Goal: Check status: Check status

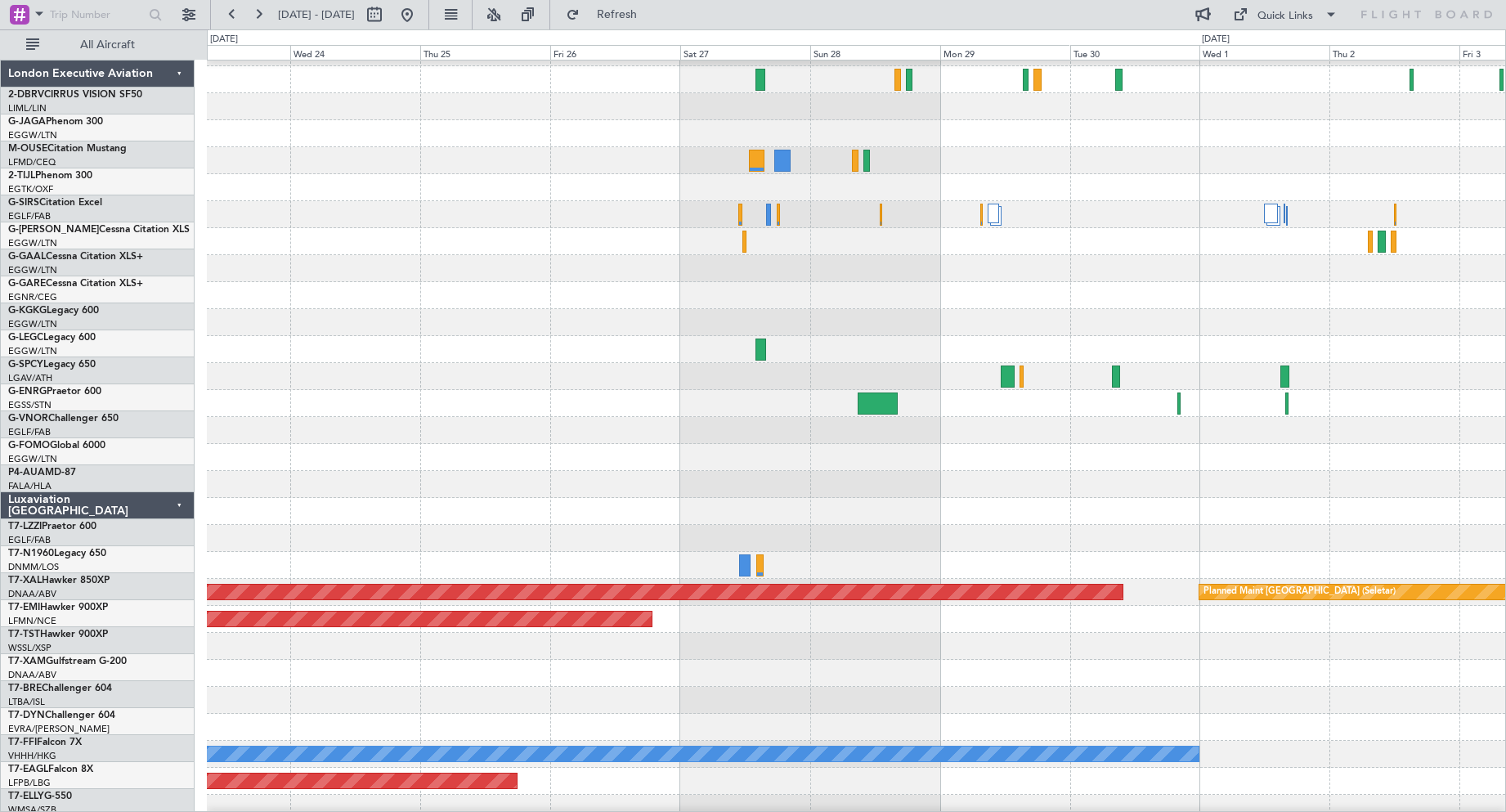
scroll to position [48, 0]
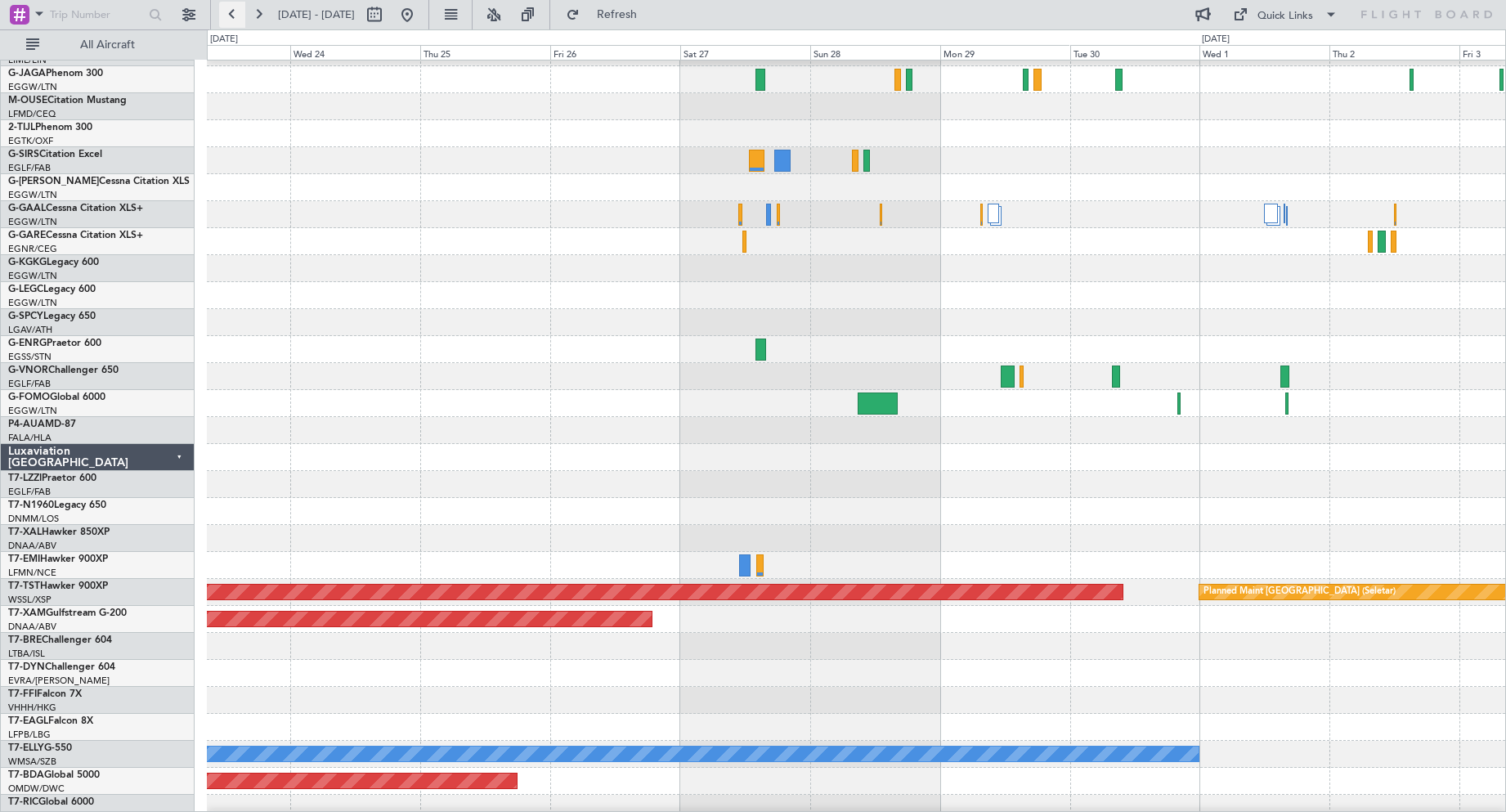
click at [230, 7] on button at bounding box center [233, 15] width 26 height 26
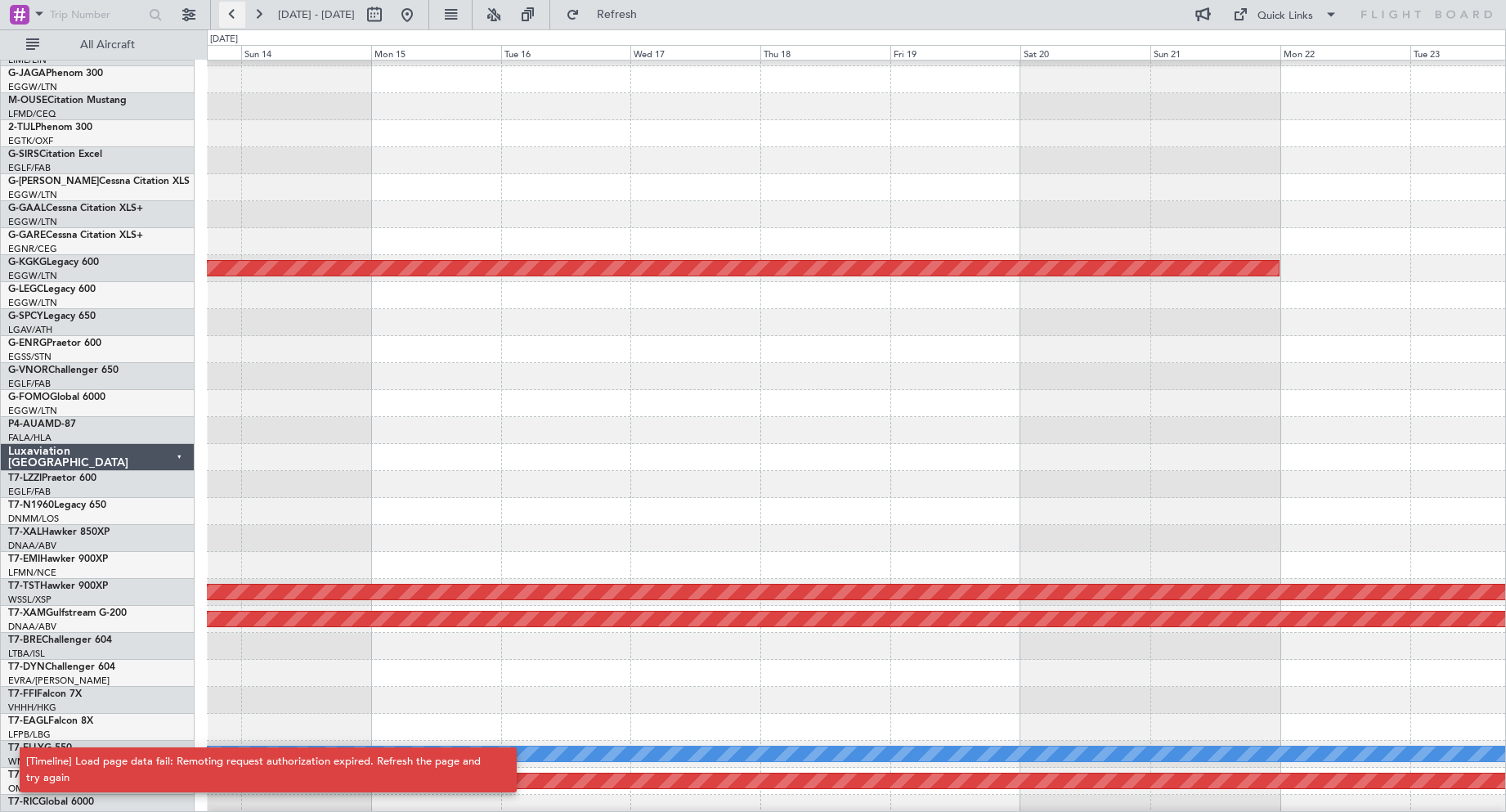
click at [230, 7] on button at bounding box center [233, 15] width 26 height 26
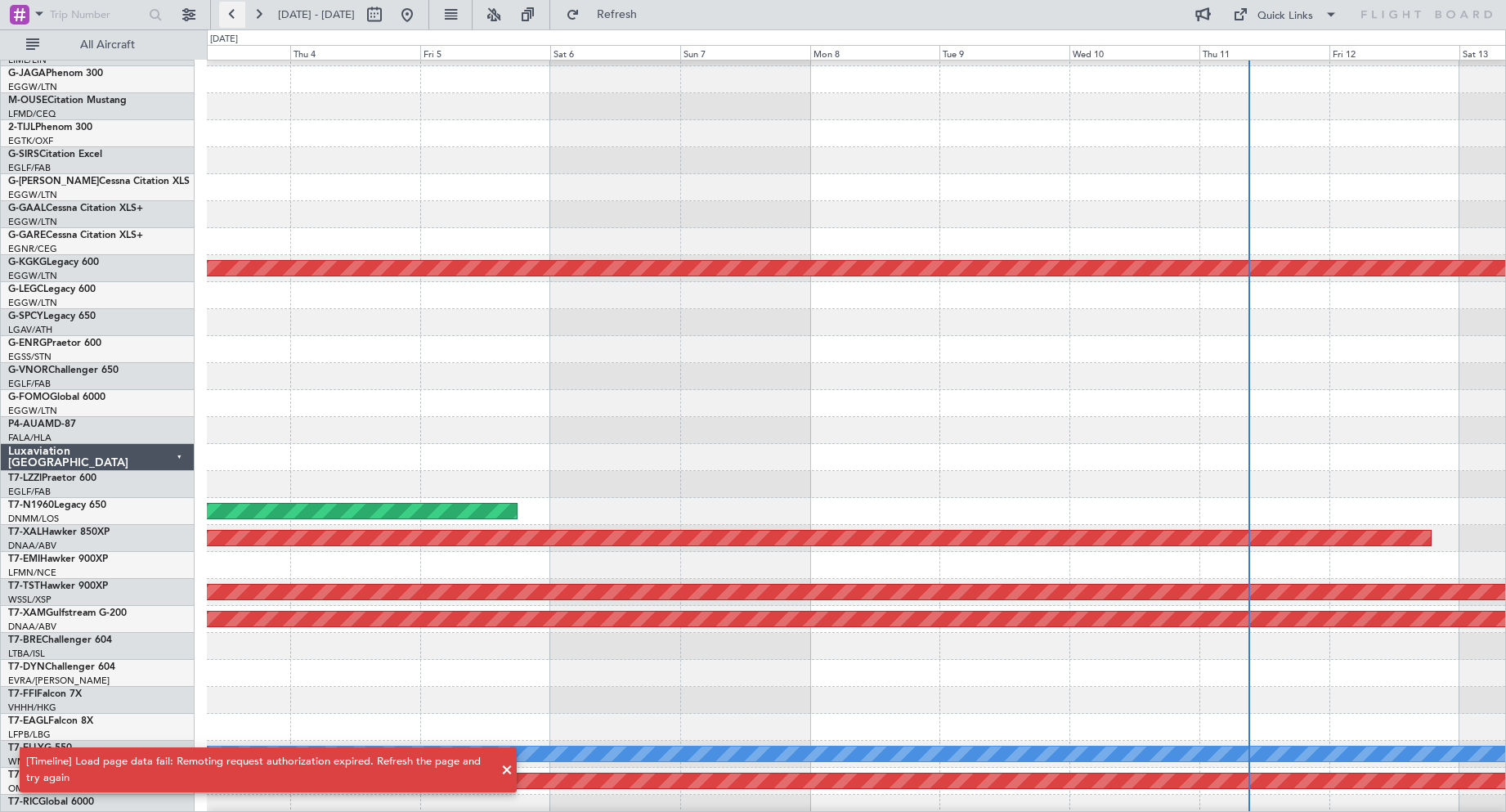
click at [230, 7] on button at bounding box center [233, 15] width 26 height 26
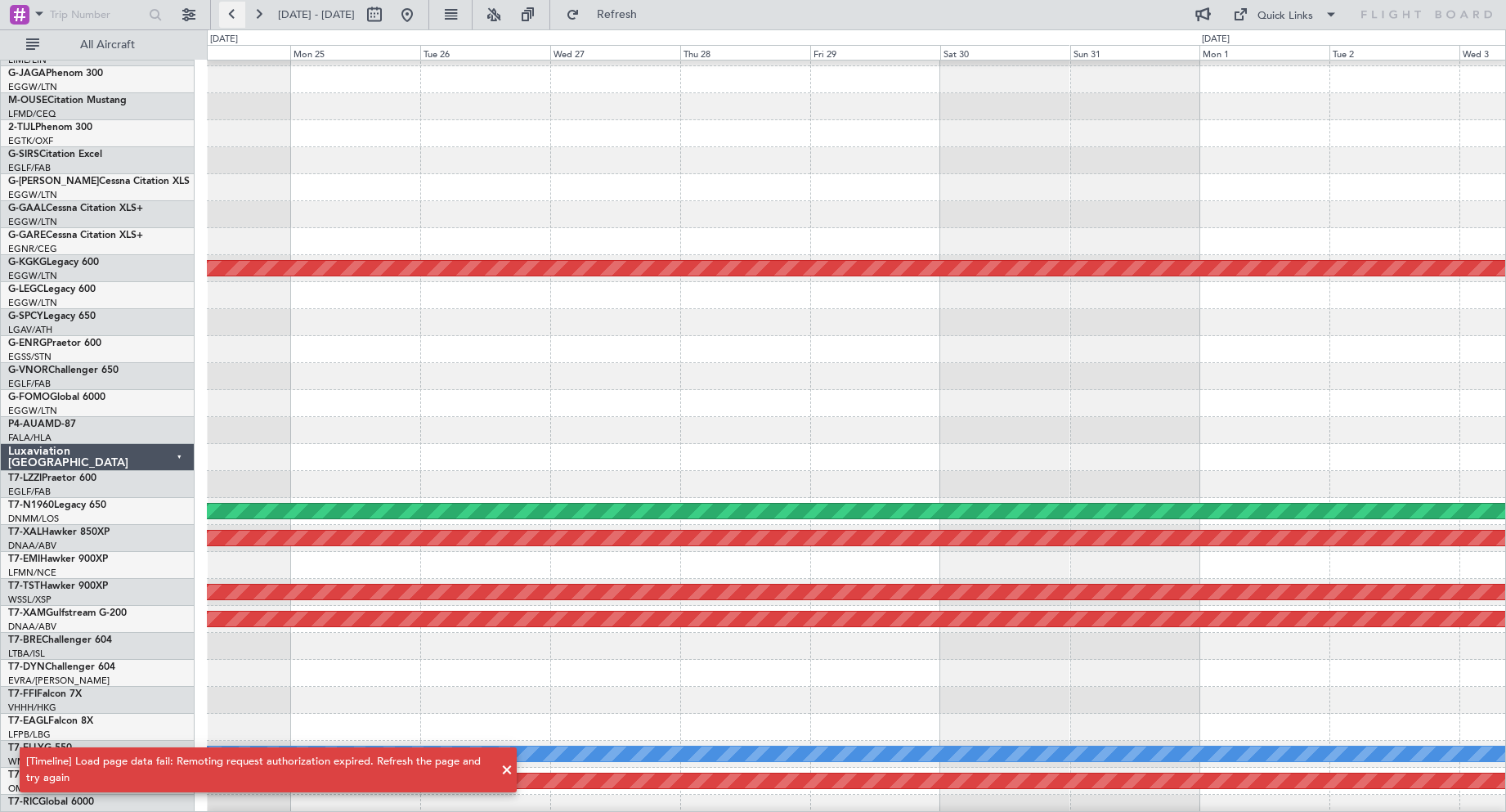
click at [230, 7] on button at bounding box center [233, 15] width 26 height 26
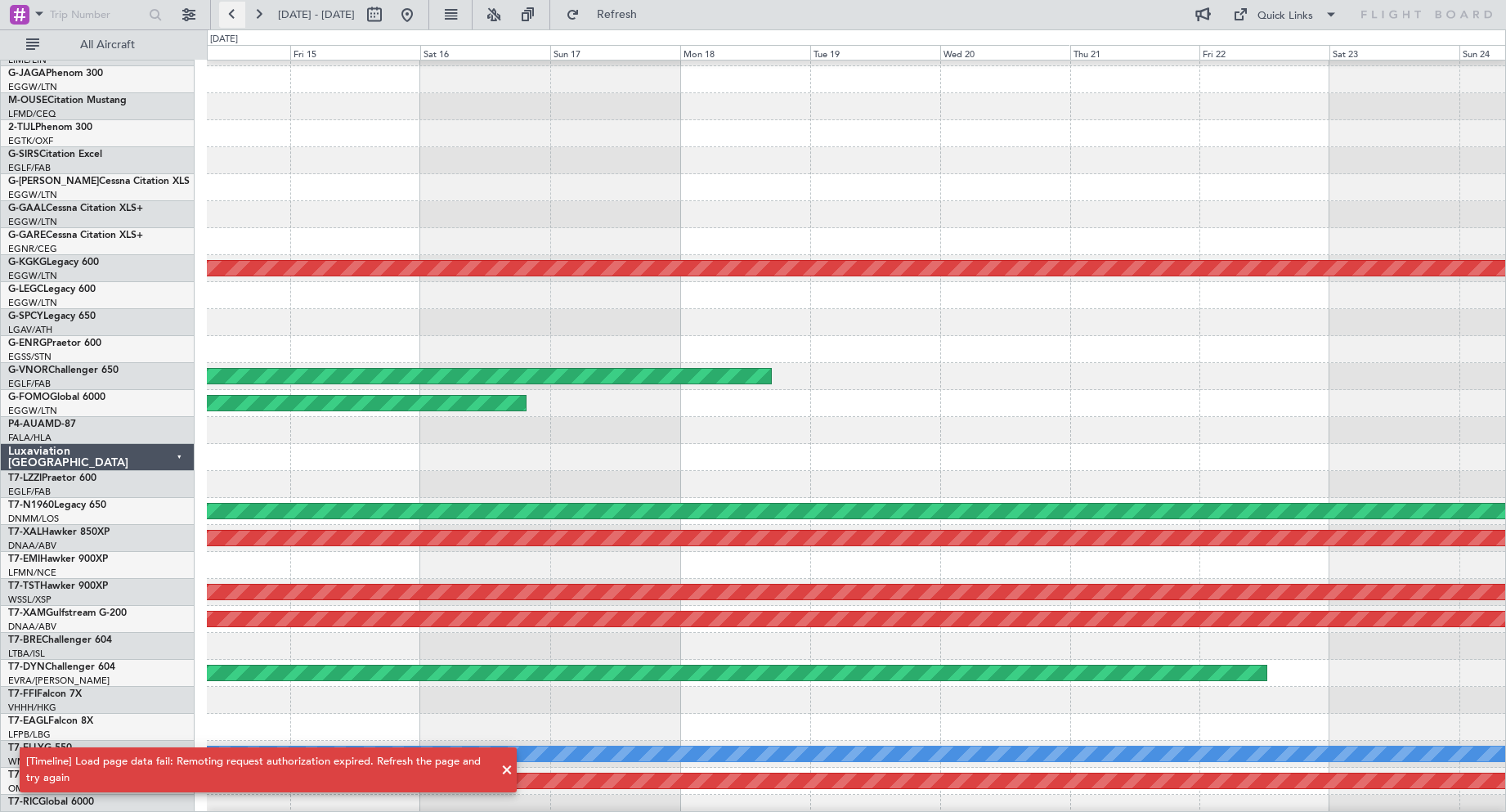
click at [230, 7] on button at bounding box center [233, 15] width 26 height 26
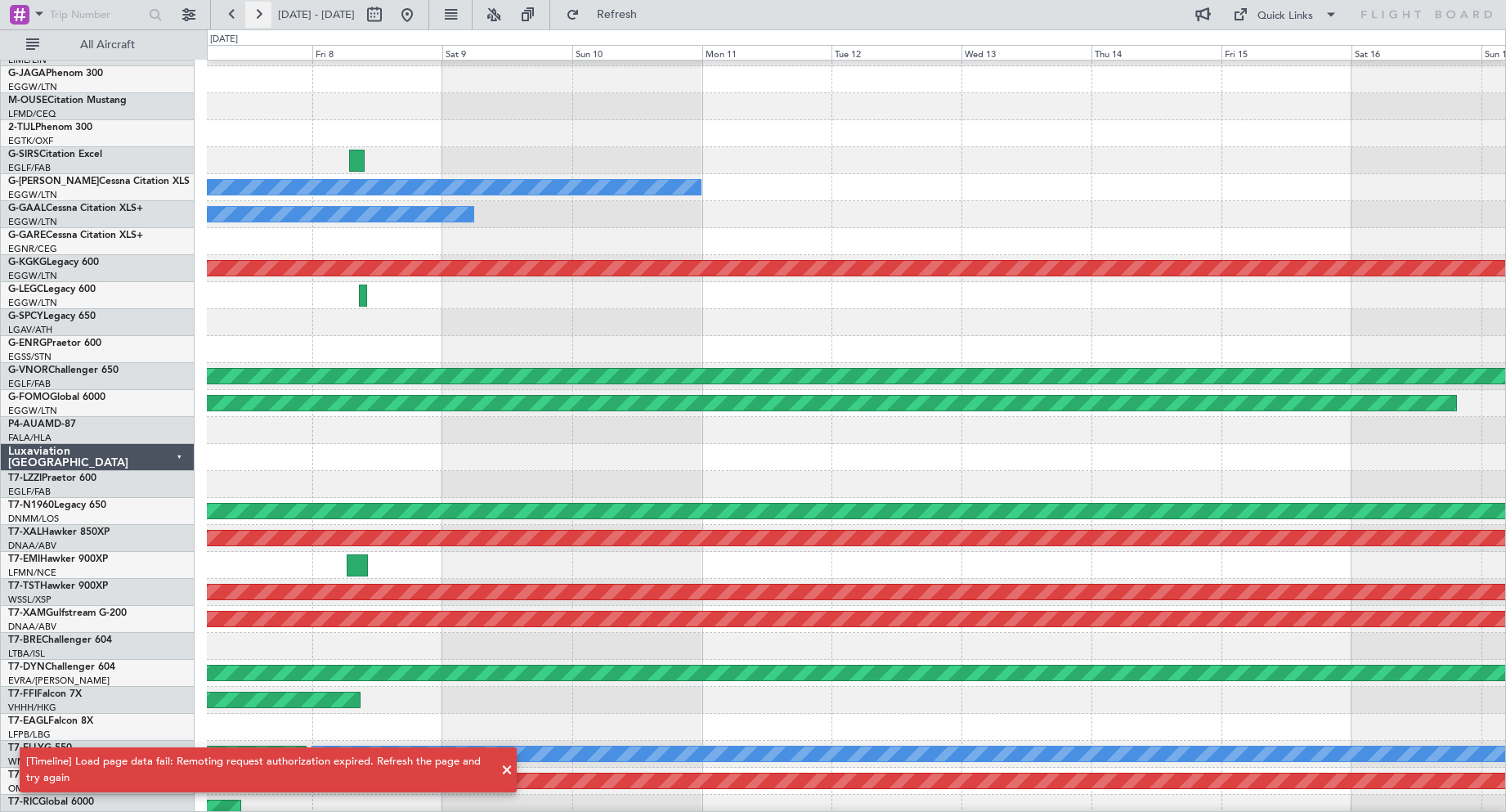
click at [259, 16] on button at bounding box center [258, 15] width 26 height 26
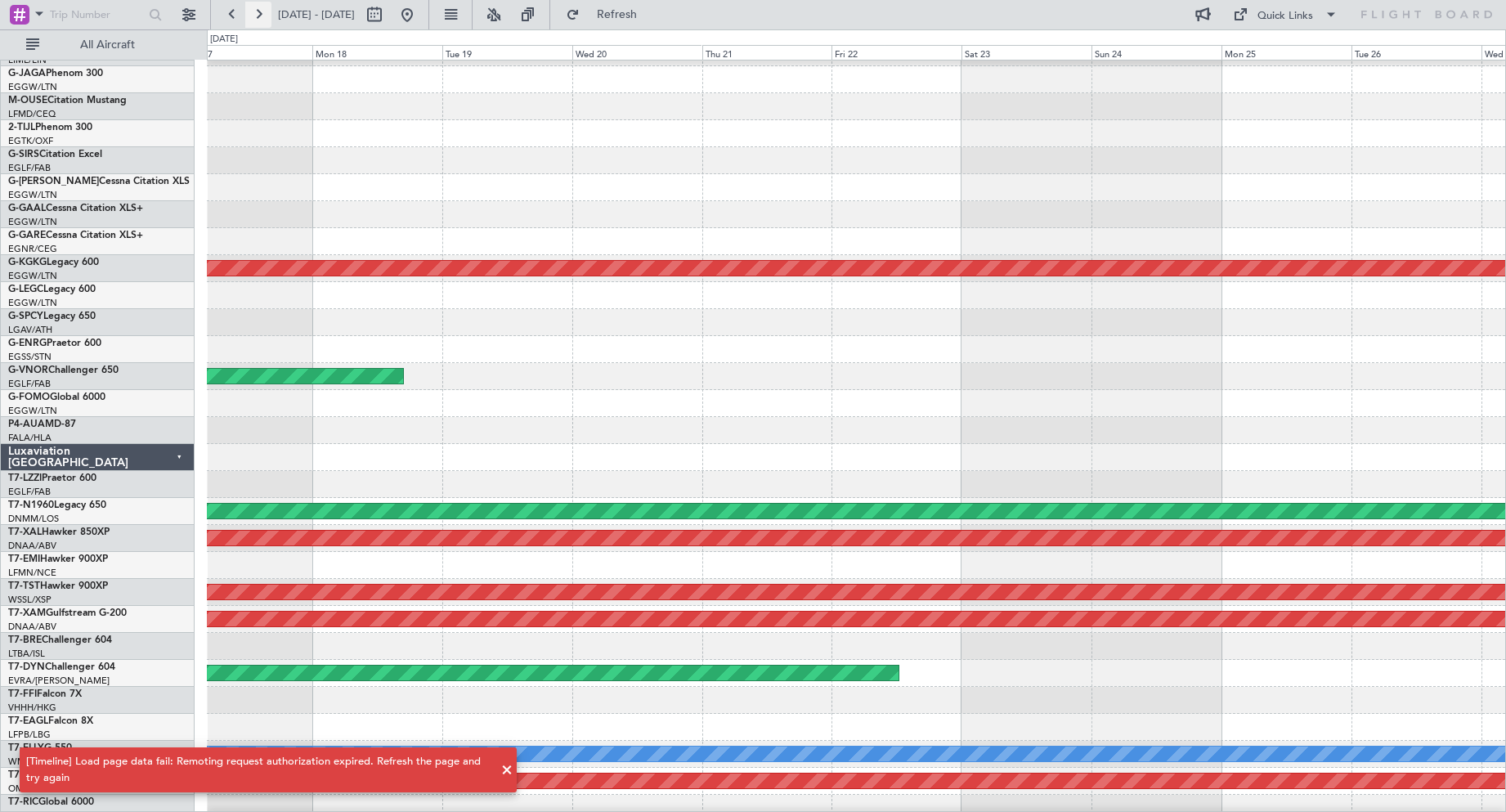
click at [259, 16] on button at bounding box center [258, 15] width 26 height 26
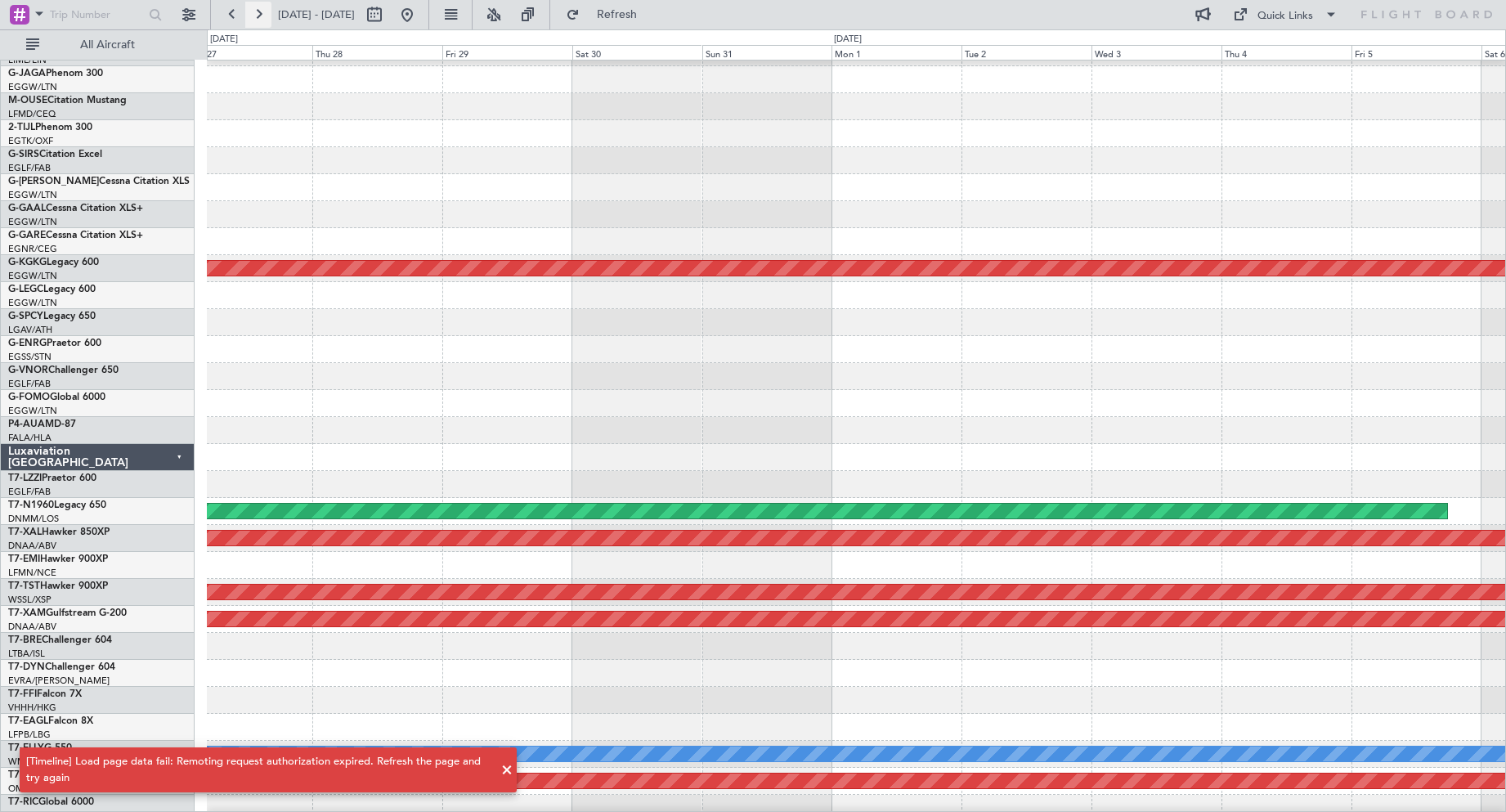
click at [265, 15] on button at bounding box center [258, 15] width 26 height 26
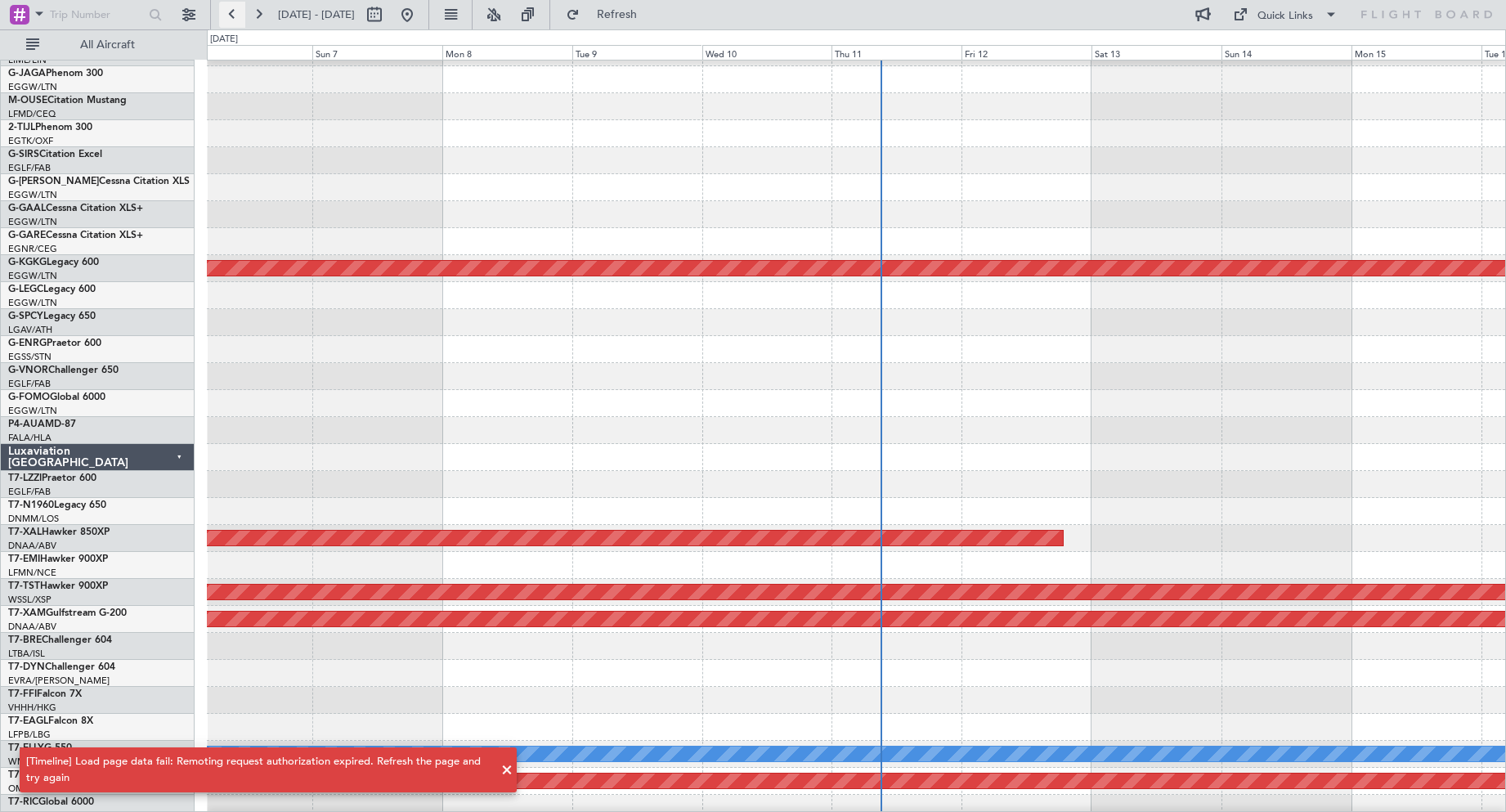
click at [240, 17] on button at bounding box center [233, 15] width 26 height 26
